Goal: Task Accomplishment & Management: Complete application form

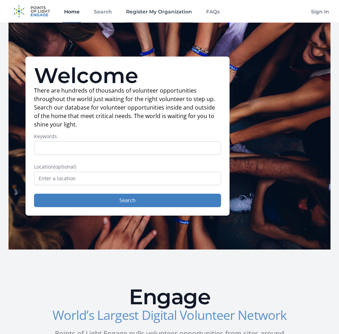
click at [173, 11] on link "Register My Organization" at bounding box center [159, 11] width 69 height 23
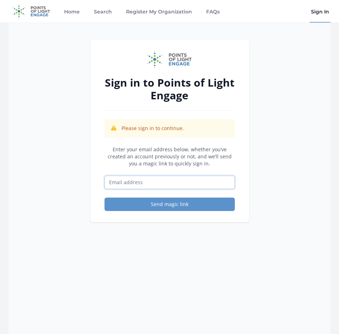
click at [158, 180] on input "Email address" at bounding box center [169, 182] width 130 height 13
type input "linda.sermons@hopelovescompany.org"
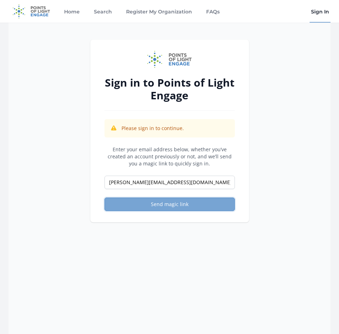
click at [154, 206] on button "Send magic link" at bounding box center [169, 204] width 130 height 13
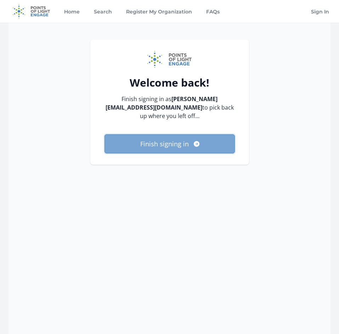
click at [176, 144] on button "Finish signing in" at bounding box center [169, 143] width 130 height 19
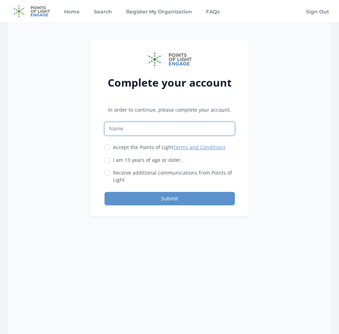
click at [153, 130] on input "Name" at bounding box center [169, 128] width 130 height 13
type input "[PERSON_NAME]"
click at [106, 146] on input "Accept the Points of Light Terms and Conditions" at bounding box center [107, 148] width 6 height 6
checkbox input "true"
click at [108, 161] on input "I am 13 years of age or older." at bounding box center [107, 160] width 6 height 6
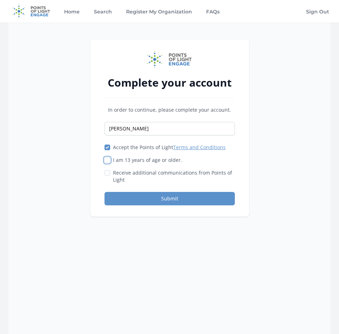
checkbox input "true"
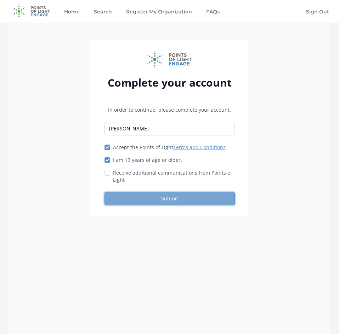
click at [155, 196] on button "Submit" at bounding box center [169, 198] width 130 height 13
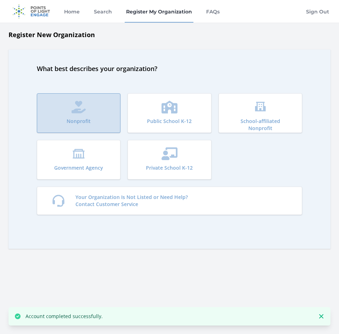
click at [105, 111] on button "Nonprofit" at bounding box center [78, 113] width 83 height 40
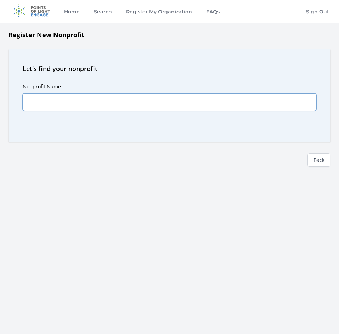
click at [105, 105] on input "Nonprofit Name" at bounding box center [169, 102] width 293 height 18
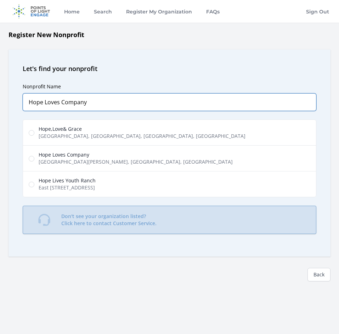
type input "Hope Loves Company"
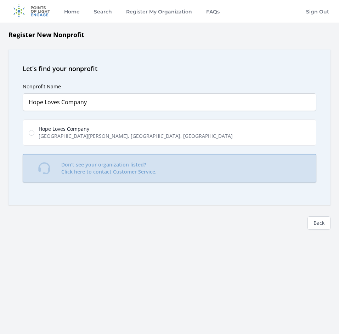
click at [77, 162] on p "Don't see your organization listed? Click here to contact Customer Service." at bounding box center [108, 168] width 95 height 14
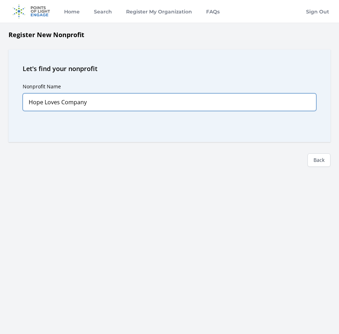
click at [93, 106] on input "Hope Loves Company" at bounding box center [169, 102] width 293 height 18
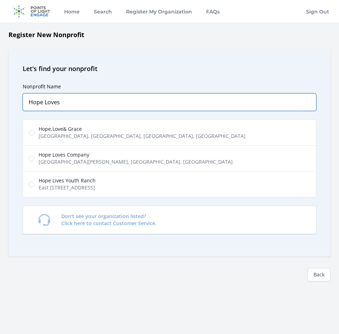
type input "Hope Loves"
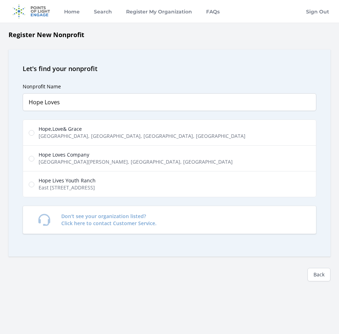
click at [77, 161] on span "[GEOGRAPHIC_DATA][PERSON_NAME], [GEOGRAPHIC_DATA], [GEOGRAPHIC_DATA]" at bounding box center [136, 161] width 194 height 7
click at [34, 161] on input "Hope Loves Company Denow Road, Pennington, NJ, USA" at bounding box center [32, 159] width 6 height 6
radio input "true"
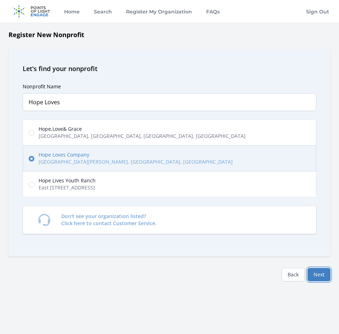
click at [318, 276] on button "Next" at bounding box center [318, 274] width 23 height 13
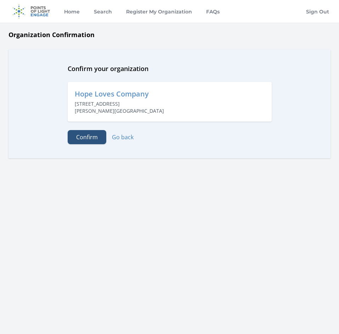
click at [82, 139] on button "Confirm" at bounding box center [87, 137] width 39 height 14
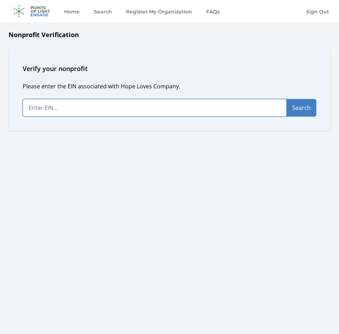
click at [97, 111] on input "text" at bounding box center [155, 108] width 264 height 18
paste input "[US_EMPLOYER_IDENTIFICATION_NUMBER]"
type input "[US_EMPLOYER_IDENTIFICATION_NUMBER]"
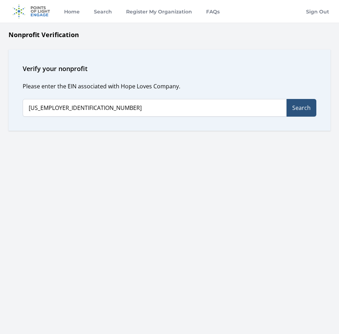
click at [303, 108] on button "Search" at bounding box center [301, 108] width 30 height 18
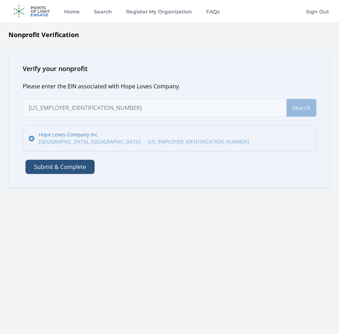
click at [79, 166] on button "Submit & Complete" at bounding box center [59, 167] width 69 height 14
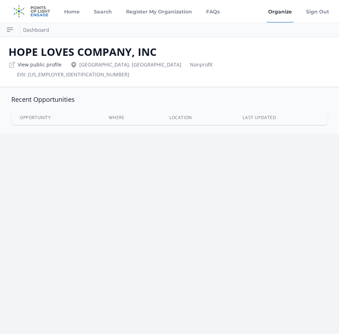
click at [53, 66] on link "View public profile" at bounding box center [40, 64] width 44 height 7
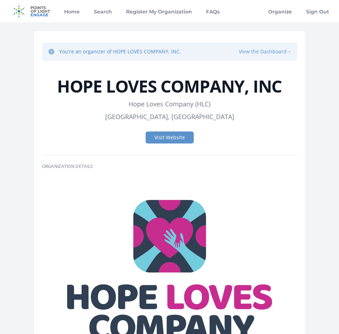
click at [258, 52] on button "View the Dashboard →" at bounding box center [264, 51] width 53 height 7
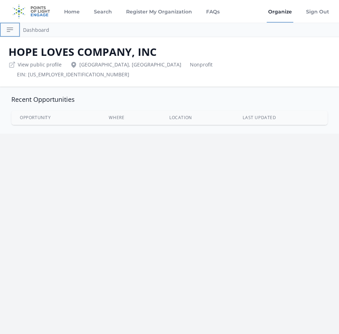
click at [10, 27] on icon "button" at bounding box center [10, 29] width 8 height 8
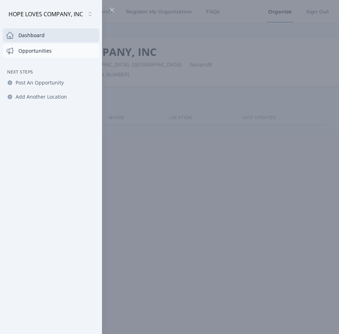
click at [38, 54] on link "Opportunities" at bounding box center [51, 51] width 96 height 14
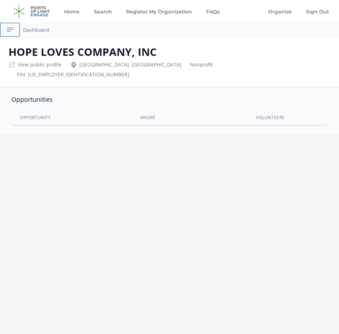
click at [6, 33] on icon "button" at bounding box center [10, 29] width 8 height 8
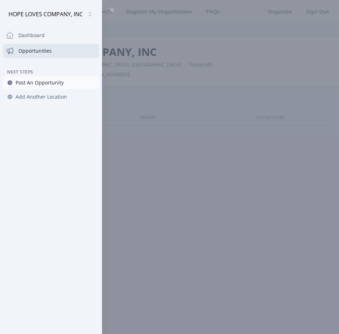
click at [31, 85] on span "Post An Opportunity" at bounding box center [40, 82] width 48 height 7
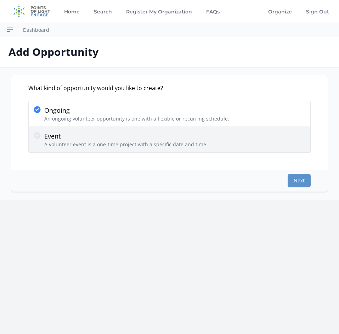
click at [38, 135] on icon at bounding box center [37, 135] width 7 height 7
click at [0, 0] on input "Event A volunteer event is a one-time project with a specific date and time." at bounding box center [0, 0] width 0 height 0
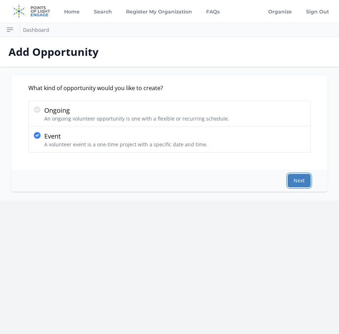
click at [298, 177] on button "Next" at bounding box center [298, 180] width 23 height 13
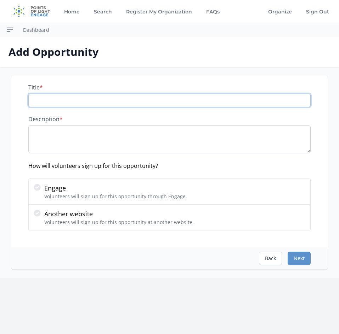
click at [176, 102] on input "Title *" at bounding box center [169, 100] width 282 height 13
type input "C"
click at [40, 102] on input "Councilor-Group Support" at bounding box center [169, 100] width 282 height 13
click at [54, 101] on input "Councilor-Group Support" at bounding box center [169, 100] width 282 height 13
drag, startPoint x: 52, startPoint y: 101, endPoint x: 42, endPoint y: 100, distance: 9.9
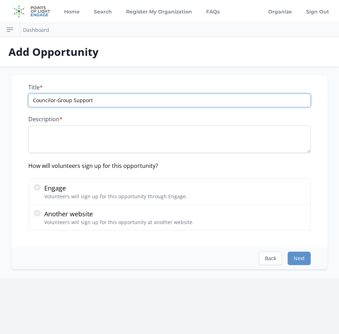
click at [42, 100] on input "Councilor-Group Support" at bounding box center [169, 100] width 282 height 13
type input "Counselor-Group Support"
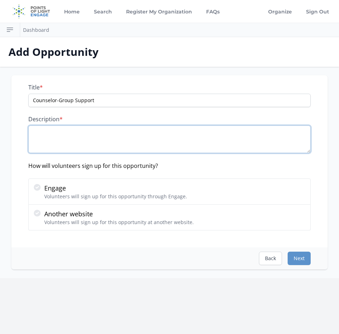
click at [85, 142] on textarea "Description *" at bounding box center [169, 140] width 282 height 28
click at [159, 136] on textarea "Description *" at bounding box center [169, 140] width 282 height 28
paste textarea "Hope Loves Company is a nonprofit organization dedicated to empowering young ca…"
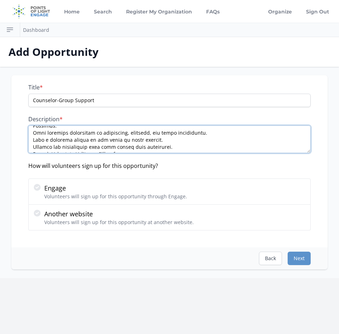
scroll to position [233, 0]
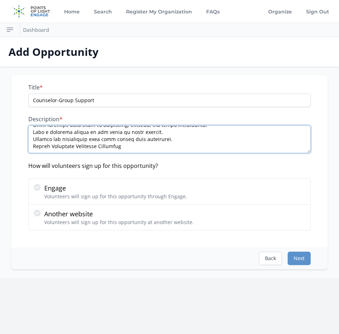
drag, startPoint x: 135, startPoint y: 148, endPoint x: 31, endPoint y: 155, distance: 104.2
click at [31, 155] on div "Title * Counselor-Group Support Description * How will volunteers sign up for t…" at bounding box center [169, 157] width 282 height 147
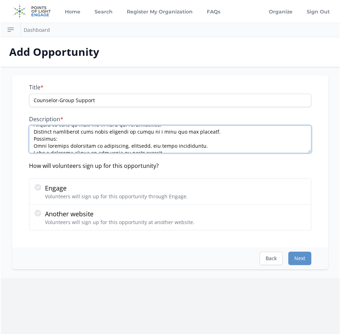
scroll to position [209, 0]
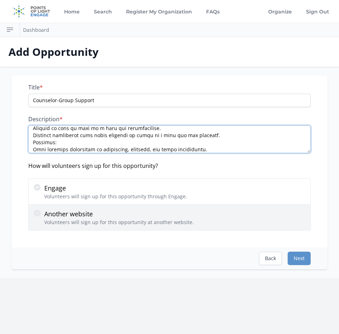
type textarea "Hope Loves Company is a nonprofit organization dedicated to empowering young ca…"
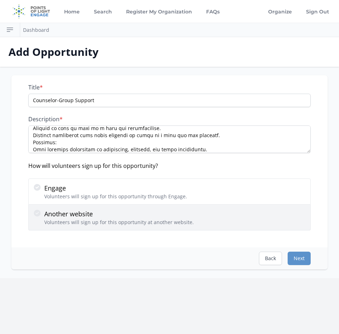
click at [36, 214] on icon at bounding box center [37, 213] width 7 height 7
click at [0, 0] on input "Another website Volunteers will sign up for this opportunity at another website." at bounding box center [0, 0] width 0 height 0
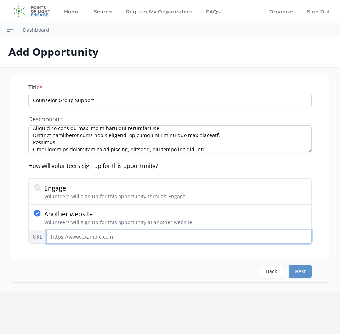
click at [132, 238] on input "URL" at bounding box center [178, 236] width 265 height 13
paste input "https://form.jotform.com/HopeLovesCompanyInc/campvolunteerapplication"
type input "https://form.jotform.com/HopeLovesCompanyInc/campvolunteerapplication"
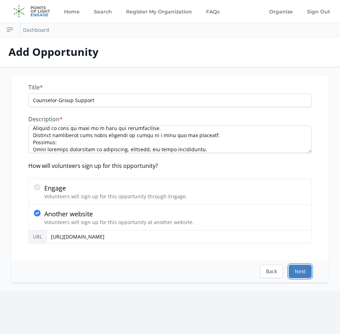
click at [304, 273] on button "Next" at bounding box center [299, 271] width 23 height 13
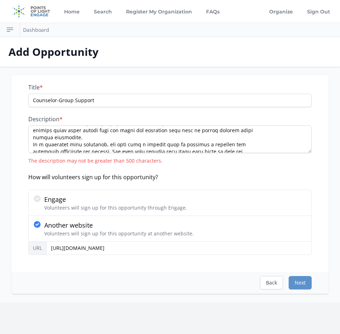
scroll to position [41, 0]
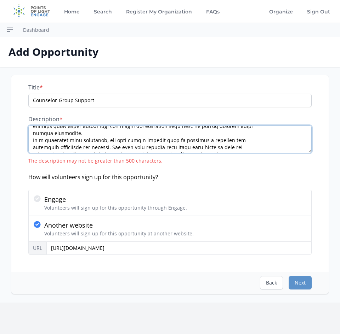
drag, startPoint x: 103, startPoint y: 141, endPoint x: 96, endPoint y: 143, distance: 7.0
click at [96, 143] on textarea "Description *" at bounding box center [169, 140] width 283 height 28
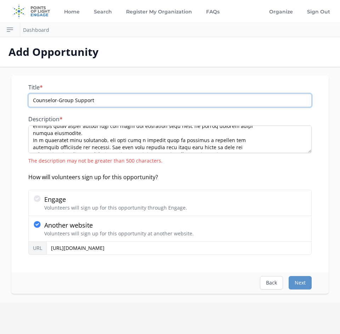
click at [35, 102] on input "Counselor-Group Support" at bounding box center [169, 100] width 283 height 13
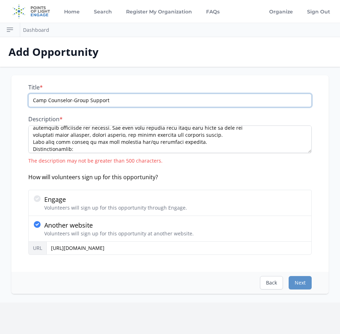
scroll to position [60, 0]
type input "Camp Counselor-Group Support"
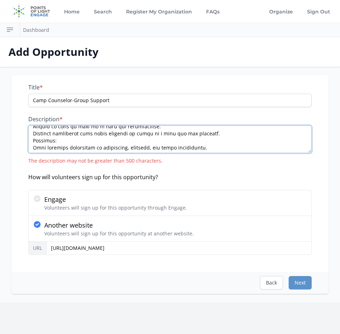
scroll to position [226, 0]
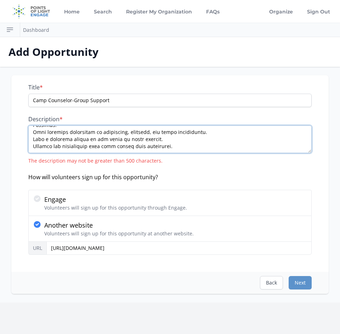
drag, startPoint x: 33, startPoint y: 144, endPoint x: 201, endPoint y: 156, distance: 168.1
click at [201, 156] on div "Description * The description may not be greater than 500 characters." at bounding box center [169, 140] width 283 height 49
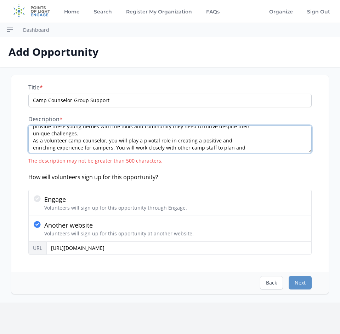
scroll to position [48, 0]
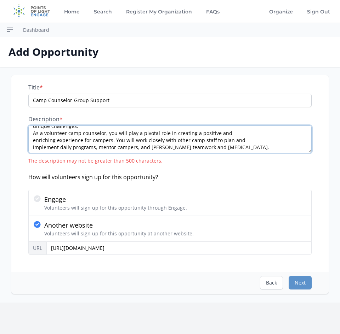
drag, startPoint x: 240, startPoint y: 139, endPoint x: 218, endPoint y: 140, distance: 21.9
click at [218, 140] on textarea "Hope Loves Company is a nonprofit organization dedicated to empowering young ca…" at bounding box center [169, 140] width 283 height 28
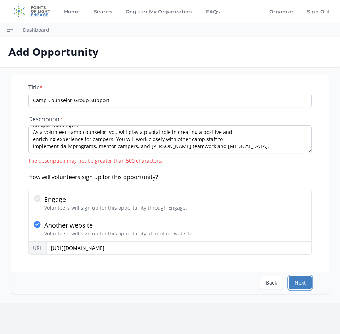
click at [297, 284] on button "Next" at bounding box center [299, 282] width 23 height 13
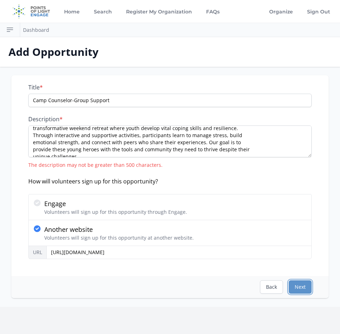
scroll to position [0, 0]
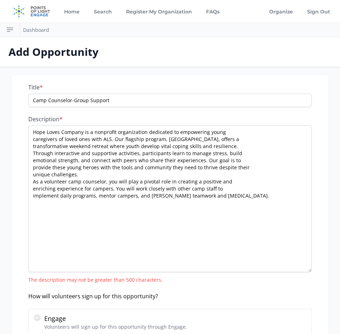
drag, startPoint x: 310, startPoint y: 151, endPoint x: 304, endPoint y: 270, distance: 118.6
click at [304, 270] on textarea "Hope Loves Company is a nonprofit organization dedicated to empowering young ca…" at bounding box center [169, 199] width 283 height 147
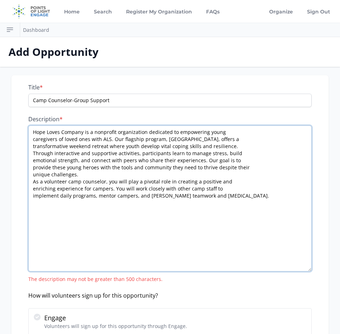
click at [199, 243] on textarea "Hope Loves Company is a nonprofit organization dedicated to empowering young ca…" at bounding box center [169, 199] width 283 height 146
click at [56, 147] on textarea "Hope Loves Company is a nonprofit organization dedicated to empowering young ca…" at bounding box center [169, 199] width 283 height 146
click at [110, 172] on textarea "Hope Loves Company is a nonprofit organization dedicated to empowering young ca…" at bounding box center [169, 199] width 283 height 146
click at [40, 146] on textarea "Hope Loves Company is a nonprofit organization dedicated to empowering young ca…" at bounding box center [169, 199] width 283 height 146
click at [36, 153] on textarea "Hope Loves Company is a nonprofit organization dedicated to empowering young ca…" at bounding box center [169, 199] width 283 height 146
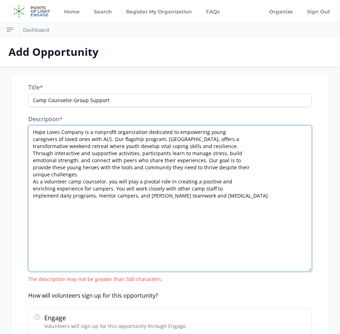
click at [68, 149] on textarea "Hope Loves Company is a nonprofit organization dedicated to empowering young ca…" at bounding box center [169, 199] width 283 height 146
click at [68, 144] on textarea "Hope Loves Company is a nonprofit organization dedicated to empowering young ca…" at bounding box center [169, 199] width 283 height 146
drag, startPoint x: 68, startPoint y: 144, endPoint x: 30, endPoint y: 148, distance: 38.3
click at [30, 148] on textarea "Hope Loves Company is a nonprofit organization dedicated to empowering young ca…" at bounding box center [169, 199] width 283 height 146
drag, startPoint x: 33, startPoint y: 151, endPoint x: 117, endPoint y: 151, distance: 84.2
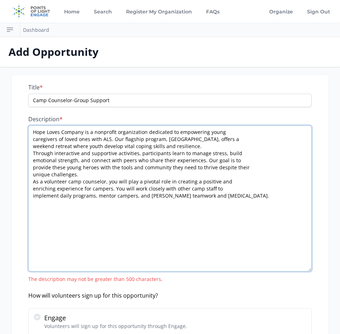
click at [117, 151] on textarea "Hope Loves Company is a nonprofit organization dedicated to empowering young ca…" at bounding box center [169, 199] width 283 height 146
click at [74, 153] on textarea "Hope Loves Company is a nonprofit organization dedicated to empowering young ca…" at bounding box center [169, 199] width 283 height 146
drag, startPoint x: 53, startPoint y: 153, endPoint x: 88, endPoint y: 153, distance: 34.7
click at [88, 153] on textarea "Hope Loves Company is a nonprofit organization dedicated to empowering young ca…" at bounding box center [169, 199] width 283 height 146
drag, startPoint x: 203, startPoint y: 158, endPoint x: 195, endPoint y: 161, distance: 8.6
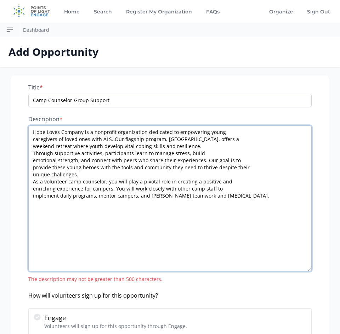
click at [195, 161] on textarea "Hope Loves Company is a nonprofit organization dedicated to empowering young ca…" at bounding box center [169, 199] width 283 height 146
drag, startPoint x: 97, startPoint y: 167, endPoint x: 80, endPoint y: 169, distance: 16.8
click at [80, 169] on textarea "Hope Loves Company is a nonprofit organization dedicated to empowering young ca…" at bounding box center [169, 199] width 283 height 146
click at [63, 170] on textarea "Hope Loves Company is a nonprofit organization dedicated to empowering young ca…" at bounding box center [169, 199] width 283 height 146
click at [34, 173] on textarea "Hope Loves Company is a nonprofit organization dedicated to empowering young ca…" at bounding box center [169, 199] width 283 height 146
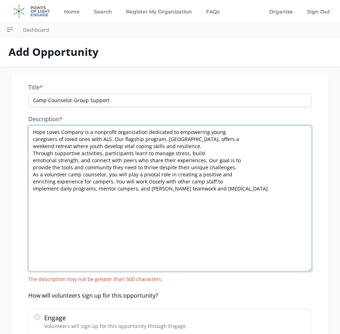
click at [63, 241] on textarea "Hope Loves Company is a nonprofit organization dedicated to empowering young ca…" at bounding box center [169, 199] width 283 height 146
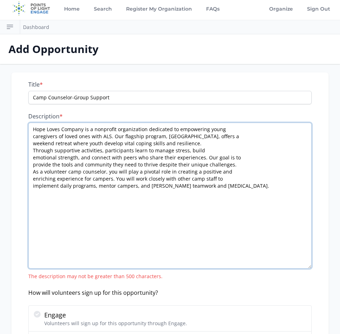
scroll to position [4, 0]
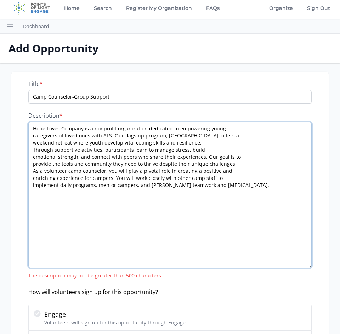
click at [33, 136] on textarea "Hope Loves Company is a nonprofit organization dedicated to empowering young ca…" at bounding box center [169, 195] width 283 height 146
click at [33, 143] on textarea "Hope Loves Company is a nonprofit organization dedicated to empowering young ca…" at bounding box center [169, 195] width 283 height 146
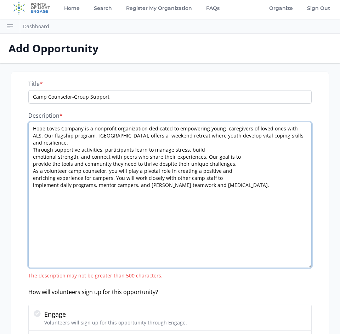
click at [31, 144] on textarea "Hope Loves Company is a nonprofit organization dedicated to empowering young ca…" at bounding box center [169, 195] width 283 height 146
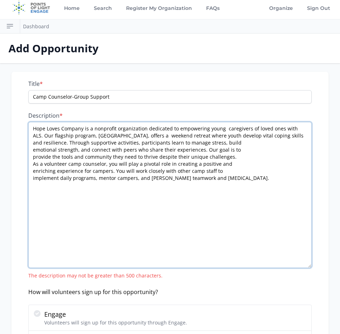
click at [32, 151] on textarea "Hope Loves Company is a nonprofit organization dedicated to empowering young ca…" at bounding box center [169, 195] width 283 height 146
click at [32, 152] on textarea "Hope Loves Company is a nonprofit organization dedicated to empowering young ca…" at bounding box center [169, 195] width 283 height 146
click at [33, 157] on textarea "Hope Loves Company is a nonprofit organization dedicated to empowering young ca…" at bounding box center [169, 195] width 283 height 146
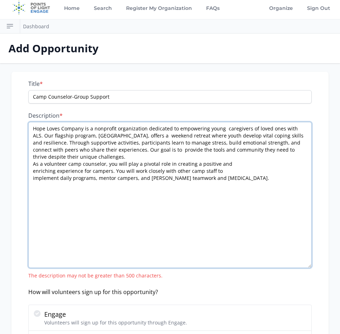
click at [32, 164] on textarea "Hope Loves Company is a nonprofit organization dedicated to empowering young ca…" at bounding box center [169, 195] width 283 height 146
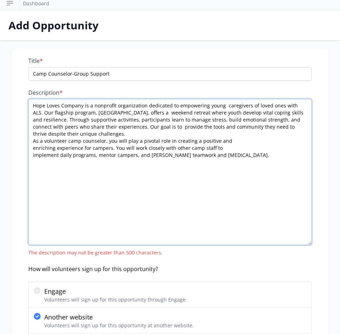
scroll to position [26, 0]
click at [92, 201] on textarea "Hope Loves Company is a nonprofit organization dedicated to empowering young ca…" at bounding box center [169, 172] width 283 height 146
click at [33, 150] on textarea "Hope Loves Company is a nonprofit organization dedicated to empowering young ca…" at bounding box center [169, 172] width 283 height 146
click at [34, 149] on textarea "Hope Loves Company is a nonprofit organization dedicated to empowering young ca…" at bounding box center [169, 172] width 283 height 146
click at [31, 157] on textarea "Hope Loves Company is a nonprofit organization dedicated to empowering young ca…" at bounding box center [169, 172] width 283 height 146
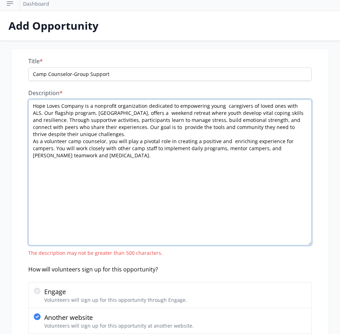
click at [117, 197] on textarea "Hope Loves Company is a nonprofit organization dedicated to empowering young ca…" at bounding box center [169, 172] width 283 height 146
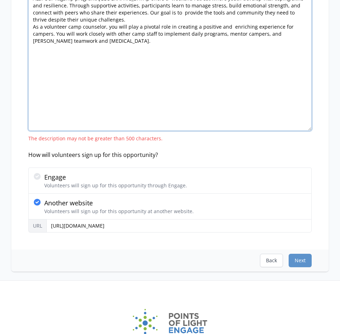
scroll to position [142, 0]
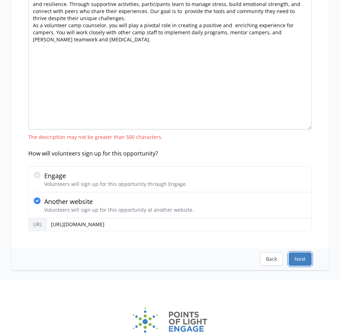
click at [295, 255] on button "Next" at bounding box center [299, 259] width 23 height 13
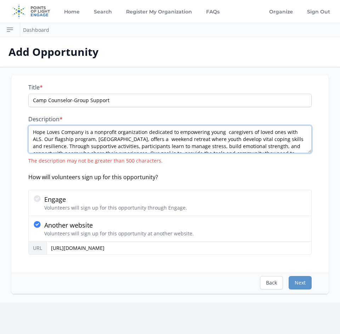
click at [231, 143] on textarea "Hope Loves Company is a nonprofit organization dedicated to empowering young ca…" at bounding box center [169, 140] width 283 height 28
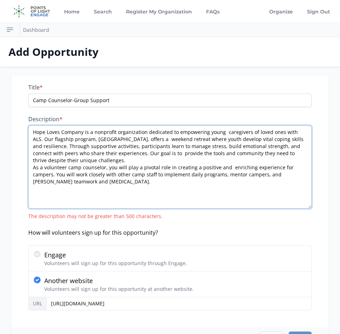
drag, startPoint x: 310, startPoint y: 152, endPoint x: 304, endPoint y: 208, distance: 55.9
click at [304, 208] on textarea "Hope Loves Company is a nonprofit organization dedicated to empowering young ca…" at bounding box center [169, 167] width 283 height 83
drag, startPoint x: 64, startPoint y: 158, endPoint x: 29, endPoint y: 130, distance: 44.5
click at [29, 130] on textarea "Hope Loves Company is a nonprofit organization dedicated to empowering young ca…" at bounding box center [169, 167] width 283 height 83
click at [110, 150] on textarea "Hope Loves Company is a nonprofit organization dedicated to empowering young ca…" at bounding box center [169, 167] width 283 height 83
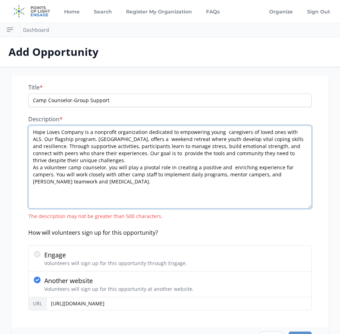
drag, startPoint x: 33, startPoint y: 147, endPoint x: 60, endPoint y: 162, distance: 30.2
click at [60, 162] on textarea "Hope Loves Company is a nonprofit organization dedicated to empowering young ca…" at bounding box center [169, 167] width 283 height 83
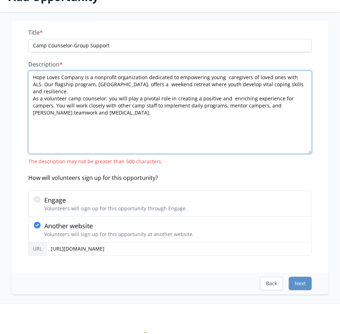
scroll to position [59, 0]
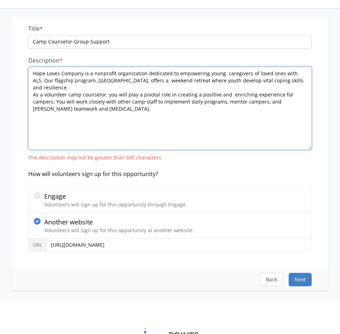
type textarea "Hope Loves Company is a nonprofit organization dedicated to empowering young ca…"
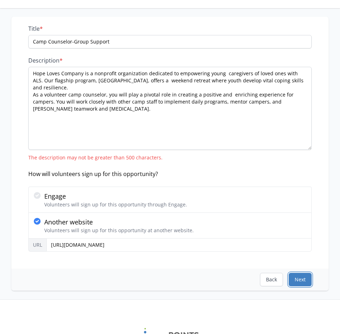
click at [292, 275] on button "Next" at bounding box center [299, 279] width 23 height 13
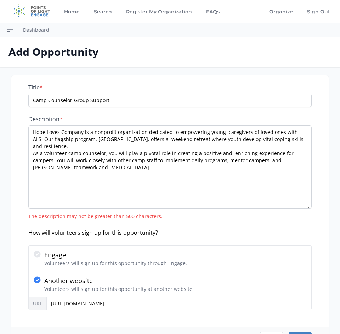
select select "US/Eastern"
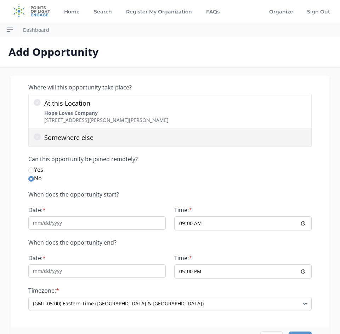
click at [40, 139] on icon at bounding box center [37, 137] width 8 height 8
click at [0, 0] on input "Somewhere else" at bounding box center [0, 0] width 0 height 0
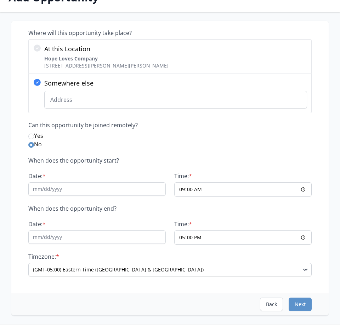
scroll to position [55, 0]
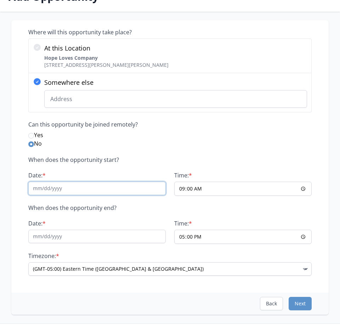
click at [100, 193] on input "Date: *" at bounding box center [96, 188] width 137 height 13
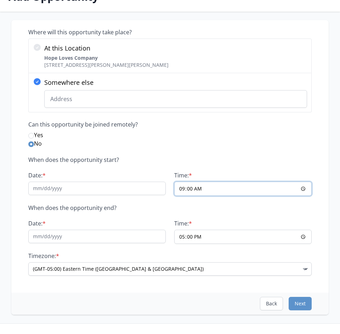
click at [236, 189] on input "09:00" at bounding box center [242, 189] width 137 height 14
click at [303, 191] on input "09:00" at bounding box center [242, 189] width 137 height 14
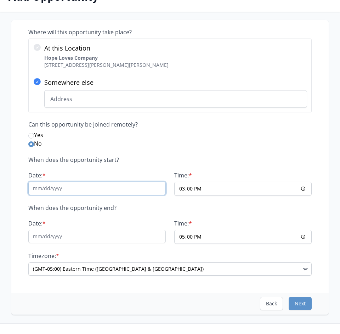
type input "15:00"
click at [82, 189] on input "Date: *" at bounding box center [96, 188] width 137 height 13
type input "11/21/2025"
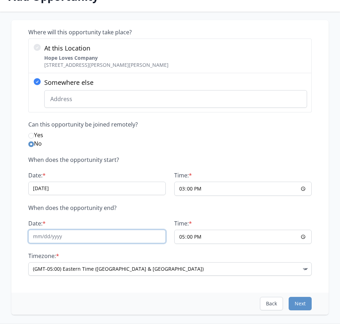
click at [75, 238] on input "Date: *" at bounding box center [96, 236] width 137 height 13
type input "11/23/2025"
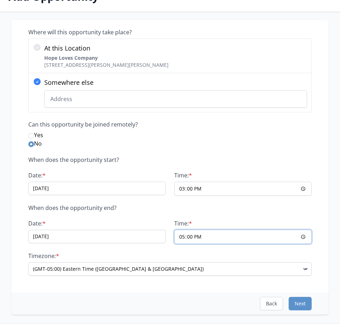
click at [301, 238] on input "17:00" at bounding box center [242, 237] width 137 height 14
type input "13:00"
click at [167, 252] on div "When does the opportunity start? Date: * 11/21/2025 Time: * 15:00 When does the…" at bounding box center [169, 216] width 283 height 120
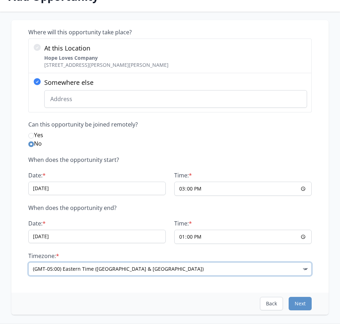
click at [142, 271] on select "(GMT-11:00) Samoa (GMT-10:00) Hawaii (GMT-09:00) Alaska (GMT-08:00) Pacific Tim…" at bounding box center [169, 268] width 283 height 13
select select "US/Pacific"
click at [28, 262] on select "(GMT-11:00) Samoa (GMT-10:00) Hawaii (GMT-09:00) Alaska (GMT-08:00) Pacific Tim…" at bounding box center [169, 268] width 283 height 13
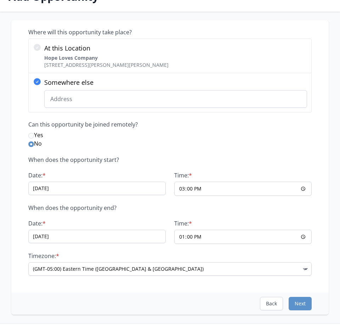
click at [97, 147] on label "No" at bounding box center [169, 143] width 283 height 8
click at [34, 147] on input "No" at bounding box center [31, 145] width 6 height 6
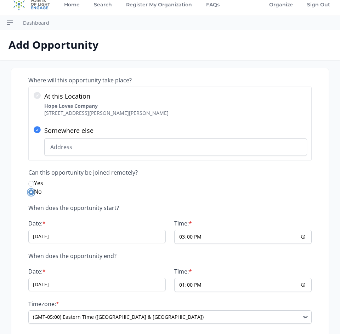
scroll to position [0, 0]
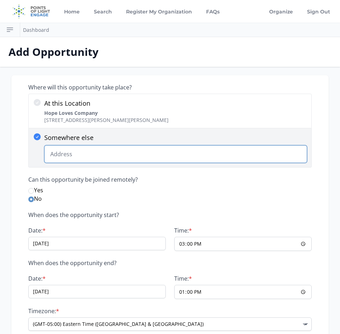
click at [95, 156] on input "Somewhere else Change Predictions" at bounding box center [175, 154] width 262 height 18
click at [271, 158] on input "Somewhere else Change Predictions" at bounding box center [175, 154] width 262 height 18
paste input "[STREET_ADDRESS]"
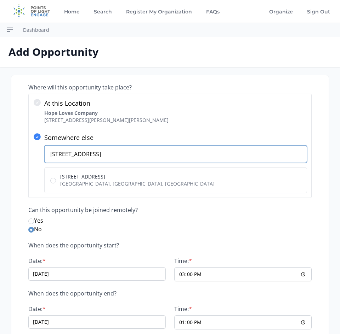
type input "[STREET_ADDRESS]"
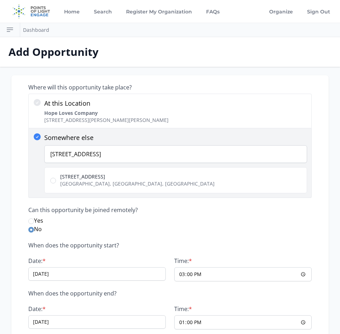
click at [56, 181] on label "56400 Apple Canyon Rd Mountain Center, CA, USA" at bounding box center [175, 180] width 262 height 26
click at [56, 181] on input "56400 Apple Canyon Rd Mountain Center, CA, USA" at bounding box center [53, 181] width 6 height 6
radio input "true"
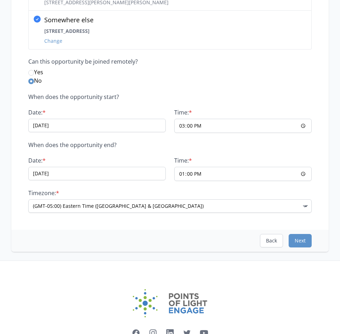
scroll to position [121, 0]
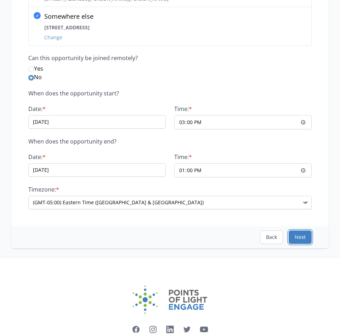
click at [298, 238] on button "Next" at bounding box center [299, 237] width 23 height 13
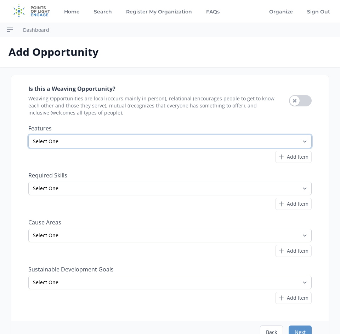
click at [247, 144] on select "Select One All Ages Court-Ordered Eligible Good for Families Good for Groups Go…" at bounding box center [169, 141] width 283 height 13
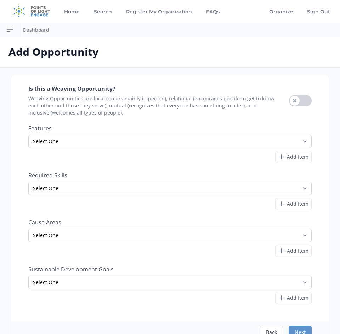
click at [227, 122] on div "Is this a Weaving Opportunity? Weaving Opportunities are local (occurs mainly i…" at bounding box center [169, 194] width 283 height 221
click at [297, 100] on button "Use setting" at bounding box center [300, 100] width 23 height 11
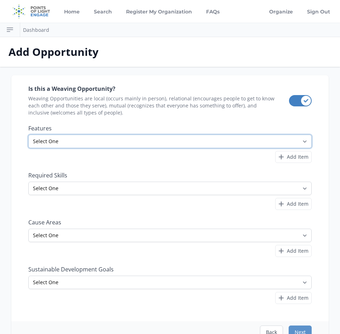
click at [244, 145] on select "Select One All Ages Court-Ordered Eligible Good for Families Good for Groups Go…" at bounding box center [169, 141] width 283 height 13
select select "Outdoor Activity"
click at [28, 135] on select "Select One All Ages Court-Ordered Eligible Good for Families Good for Groups Go…" at bounding box center [169, 141] width 283 height 13
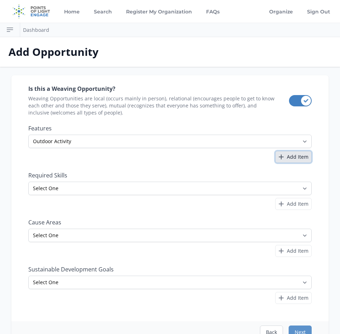
click at [290, 156] on span "Add Item" at bounding box center [298, 157] width 22 height 7
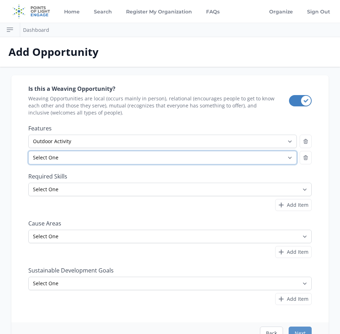
click at [234, 160] on select "Select One All Ages Court-Ordered Eligible Good for Families Good for Groups Go…" at bounding box center [162, 157] width 268 height 13
select select "Good for Groups"
click at [28, 151] on select "Select One All Ages Court-Ordered Eligible Good for Families Good for Groups Go…" at bounding box center [162, 157] width 268 height 13
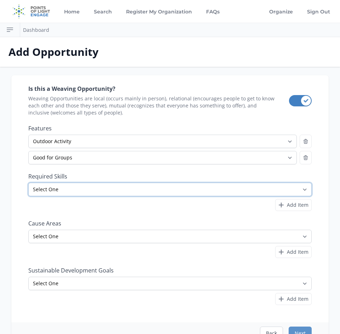
click at [190, 193] on select "Select One Accounting Advocacy Administrative Arts Board Service Business Skill…" at bounding box center [169, 189] width 283 height 13
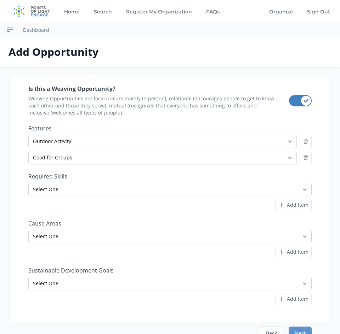
click at [59, 208] on div "Add Item" at bounding box center [169, 205] width 283 height 12
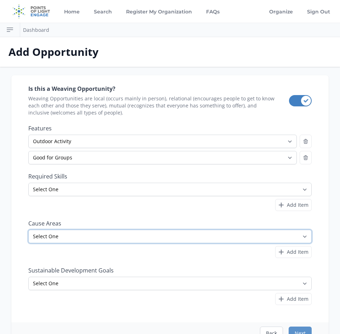
click at [71, 234] on select "Select One Adult Education Animals Arts & Culture Children & Youth Civil Rights…" at bounding box center [169, 236] width 283 height 13
select select "Children & Youth"
click at [28, 230] on select "Select One Adult Education Animals Arts & Culture Children & Youth Civil Rights…" at bounding box center [169, 236] width 283 height 13
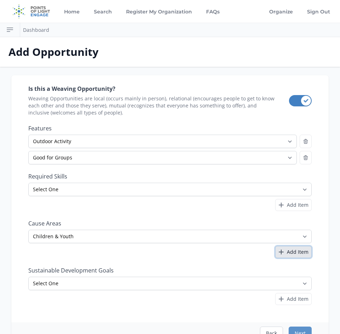
click at [286, 253] on button "Add Item" at bounding box center [293, 252] width 36 height 12
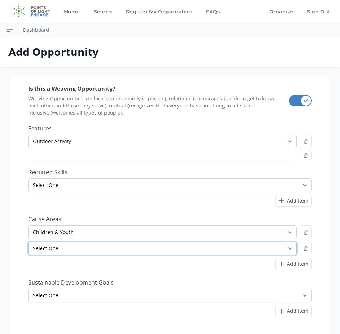
click at [126, 250] on select "Select One Adult Education Animals Arts & Culture Children & Youth Civil Rights…" at bounding box center [162, 248] width 268 height 13
click at [28, 242] on select "Select One Adult Education Animals Arts & Culture Children & Youth Civil Rights…" at bounding box center [162, 248] width 268 height 13
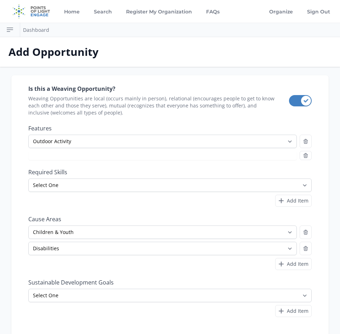
select select "Good for Groups"
select select "Disabilities"
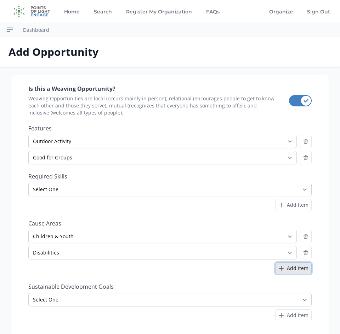
click at [302, 270] on span "Add Item" at bounding box center [298, 268] width 22 height 7
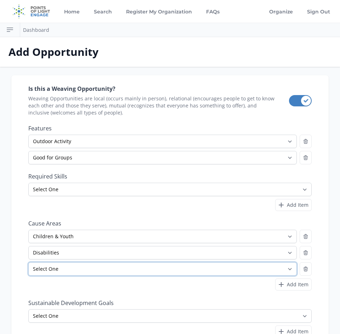
click at [106, 269] on select "Select One Adult Education Animals Arts & Culture Children & Youth Civil Rights…" at bounding box center [162, 268] width 268 height 13
select select "Health & Wellness"
click at [28, 262] on select "Select One Adult Education Animals Arts & Culture Children & Youth Civil Rights…" at bounding box center [162, 268] width 268 height 13
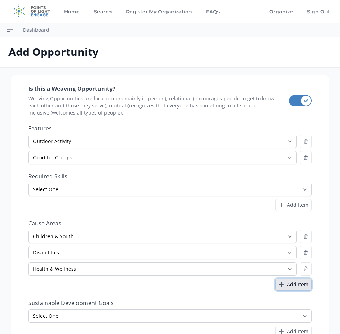
click at [296, 285] on span "Add Item" at bounding box center [298, 284] width 22 height 7
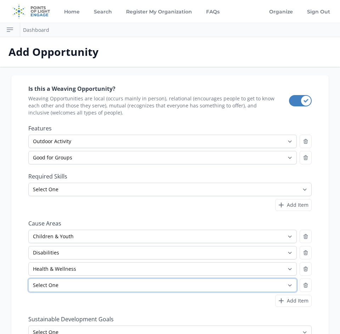
click at [182, 288] on select "Select One Adult Education Animals Arts & Culture Children & Youth Civil Rights…" at bounding box center [162, 285] width 268 height 13
select select "Sports & Recreation"
click at [28, 279] on select "Select One Adult Education Animals Arts & Culture Children & Youth Civil Rights…" at bounding box center [162, 285] width 268 height 13
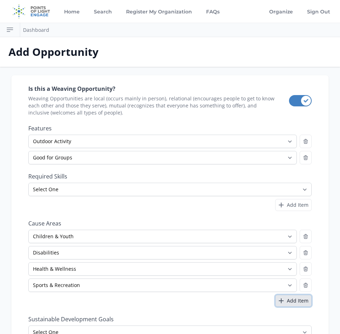
click at [283, 301] on icon "button" at bounding box center [281, 301] width 4 height 4
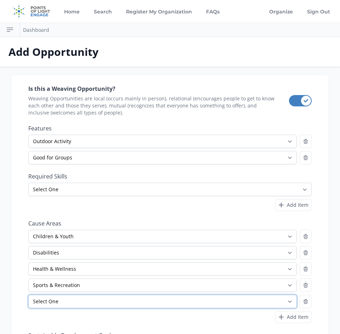
click at [127, 304] on select "Select One Adult Education Animals Arts & Culture Children & Youth Civil Rights…" at bounding box center [162, 301] width 268 height 13
select select "Community Strengthening"
click at [28, 295] on select "Select One Adult Education Animals Arts & Culture Children & Youth Civil Rights…" at bounding box center [162, 301] width 268 height 13
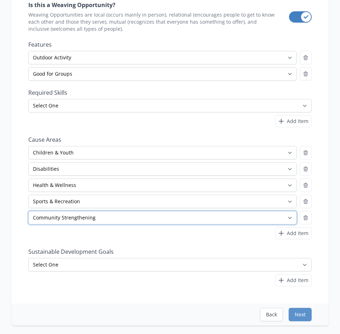
scroll to position [143, 0]
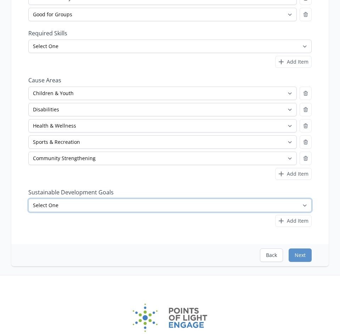
click at [139, 205] on select "Select One No Poverty Zero Hunger Good Health and Well-Being Quality Education …" at bounding box center [169, 205] width 283 height 13
select select "Good Health and Well-Being"
click at [28, 199] on select "Select One No Poverty Zero Hunger Good Health and Well-Being Quality Education …" at bounding box center [169, 205] width 283 height 13
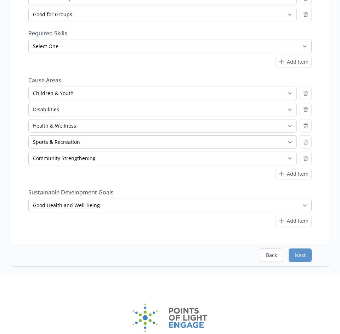
click at [92, 231] on div "Is this a Weaving Opportunity? Weaving Opportunities are local (occurs mainly i…" at bounding box center [169, 88] width 317 height 312
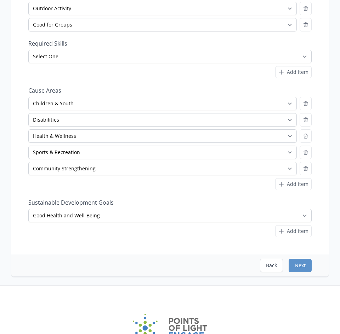
scroll to position [77, 0]
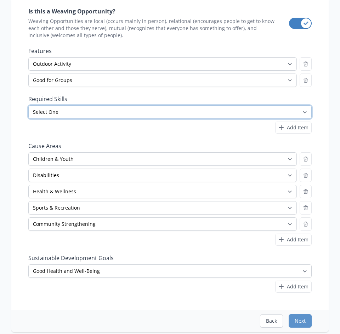
click at [260, 117] on select "Select One Accounting Advocacy Administrative Arts Board Service Business Skill…" at bounding box center [169, 111] width 283 height 13
select select "Caregiving"
click at [28, 105] on select "Select One Accounting Advocacy Administrative Arts Board Service Business Skill…" at bounding box center [169, 111] width 283 height 13
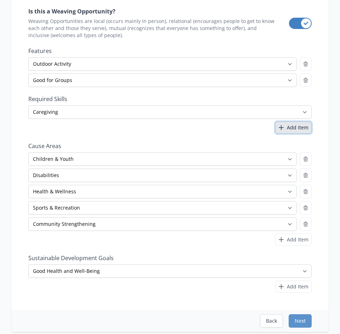
click at [289, 130] on span "Add Item" at bounding box center [298, 127] width 22 height 7
select select
select select "Disabilities"
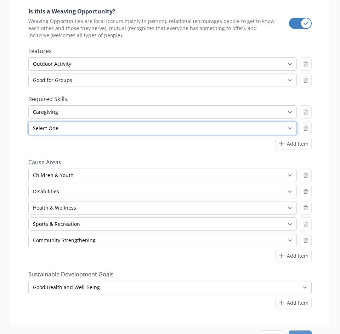
click at [192, 131] on select "Select One Accounting Advocacy Administrative Arts Board Service Business Skill…" at bounding box center [162, 128] width 268 height 13
select select "Event Support"
click at [28, 122] on select "Select One Accounting Advocacy Administrative Arts Board Service Business Skill…" at bounding box center [162, 128] width 268 height 13
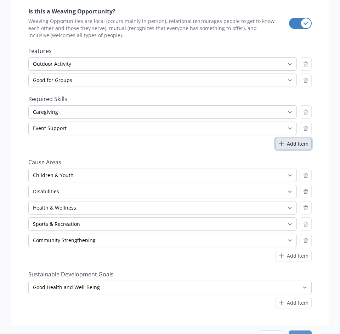
click at [296, 145] on span "Add Item" at bounding box center [298, 143] width 22 height 7
select select
select select "Health & Wellness"
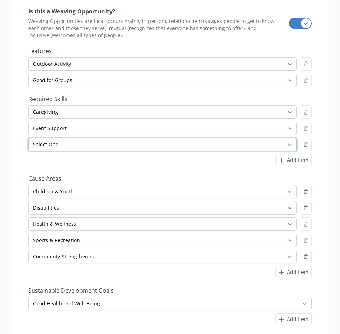
click at [103, 145] on select "Select One Accounting Advocacy Administrative Arts Board Service Business Skill…" at bounding box center [162, 144] width 268 height 13
select select "Health professional"
click at [28, 138] on select "Select One Accounting Advocacy Administrative Arts Board Service Business Skill…" at bounding box center [162, 144] width 268 height 13
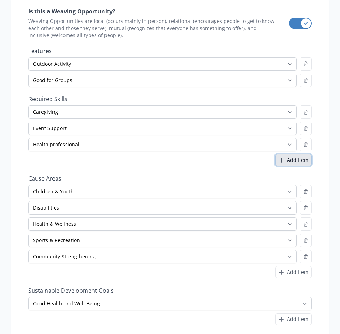
click at [287, 162] on span "Add Item" at bounding box center [298, 160] width 22 height 7
select select
select select "Sports & Recreation"
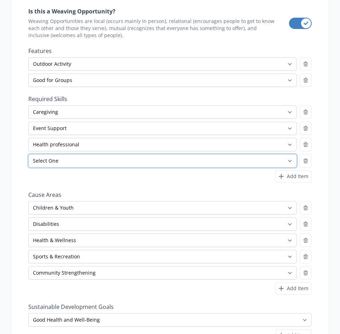
click at [129, 163] on select "Select One Accounting Advocacy Administrative Arts Board Service Business Skill…" at bounding box center [162, 160] width 268 height 13
select select "Mentoring"
click at [28, 154] on select "Select One Accounting Advocacy Administrative Arts Board Service Business Skill…" at bounding box center [162, 160] width 268 height 13
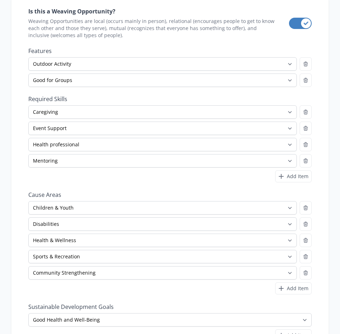
click at [173, 174] on div "Add Item" at bounding box center [169, 177] width 283 height 12
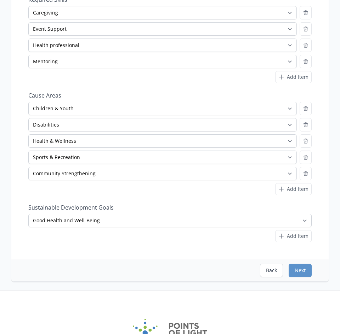
scroll to position [184, 0]
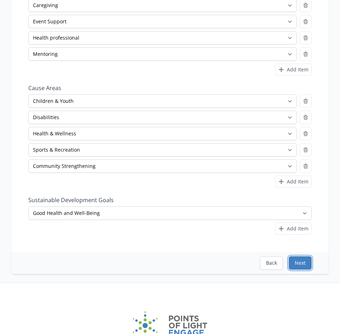
click at [301, 266] on button "Next" at bounding box center [299, 262] width 23 height 13
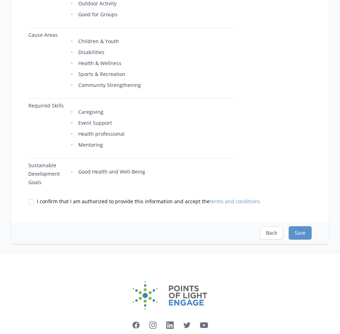
scroll to position [336, 0]
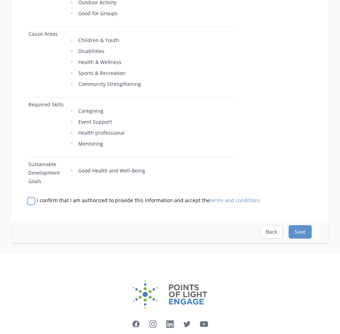
click at [32, 202] on input "I confirm that I am authorized to provide this information and accept the terms…" at bounding box center [31, 201] width 6 height 6
checkbox input "true"
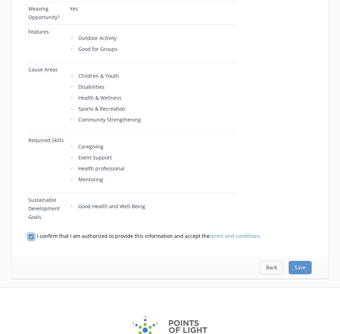
scroll to position [302, 0]
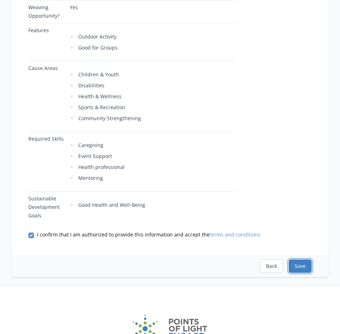
click at [302, 266] on button "Save" at bounding box center [299, 266] width 23 height 13
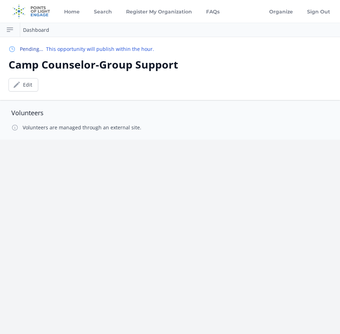
click at [28, 31] on link "Dashboard" at bounding box center [36, 30] width 26 height 7
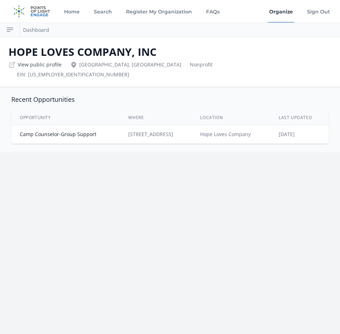
click at [31, 66] on link "View public profile" at bounding box center [40, 64] width 44 height 7
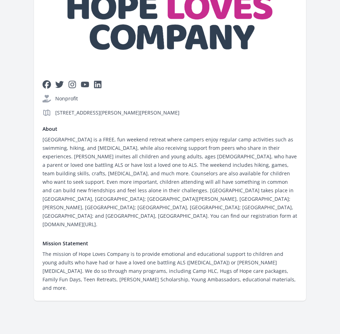
scroll to position [291, 0]
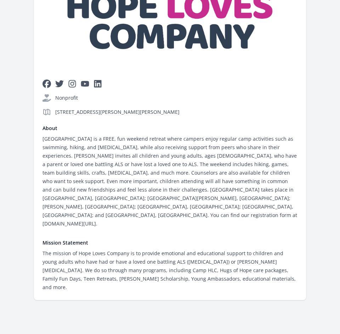
click at [99, 175] on div "[GEOGRAPHIC_DATA] is a FREE, fun weekend retreat where campers enjoy regular ca…" at bounding box center [169, 181] width 255 height 93
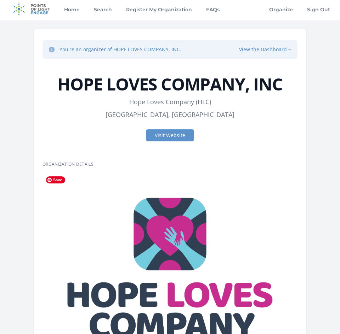
scroll to position [0, 0]
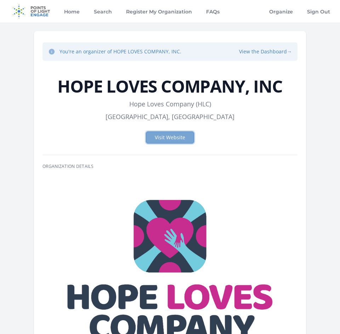
click at [177, 138] on link "Visit Website" at bounding box center [170, 138] width 48 height 12
click at [260, 52] on button "View the Dashboard →" at bounding box center [265, 51] width 53 height 7
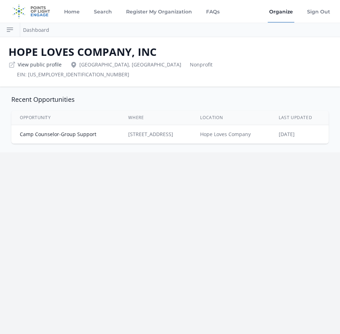
click at [46, 66] on link "View public profile" at bounding box center [40, 64] width 44 height 7
click at [39, 30] on link "Dashboard" at bounding box center [36, 30] width 26 height 7
